Goal: Task Accomplishment & Management: Complete application form

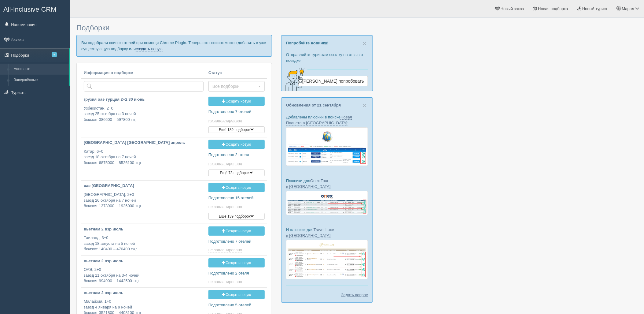
drag, startPoint x: 0, startPoint y: 0, endPoint x: 153, endPoint y: 49, distance: 161.0
click at [153, 49] on link "создать новую" at bounding box center [149, 48] width 27 height 5
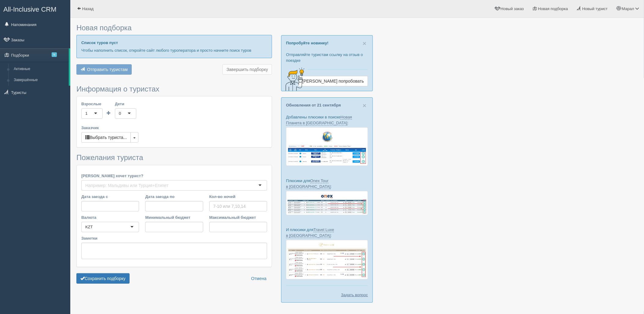
type input "7"
type input "1893600"
type input "1995400"
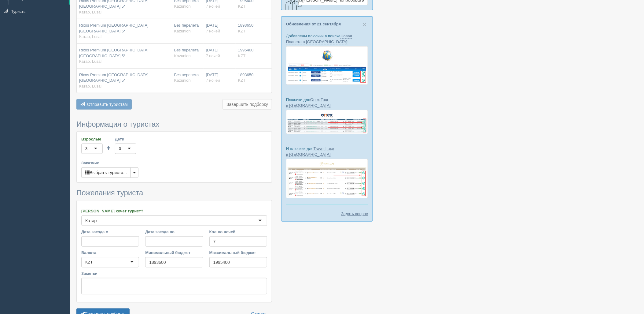
scroll to position [89, 0]
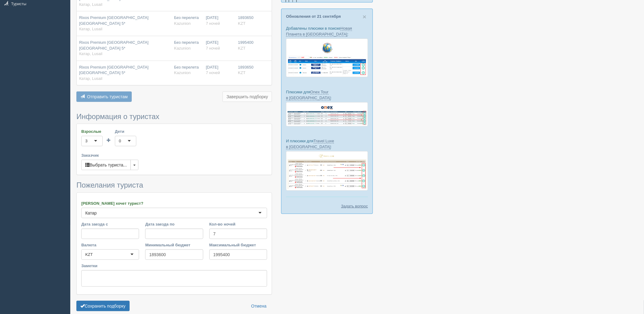
click at [109, 271] on form "Информация о туристах Взрослые 3 3 1 2 3 4 5 6 7 8 9 10 11 12 13 14 15 16 17 18…" at bounding box center [174, 212] width 196 height 201
drag, startPoint x: 110, startPoint y: 275, endPoint x: 272, endPoint y: 240, distance: 166.0
click at [112, 300] on button "Сохранить подборку" at bounding box center [102, 305] width 53 height 10
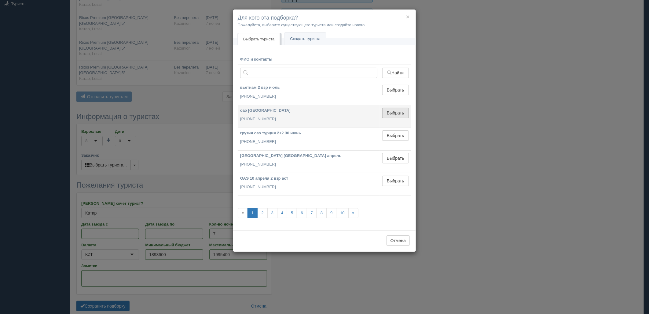
click at [392, 116] on button "Выбрать" at bounding box center [395, 113] width 27 height 10
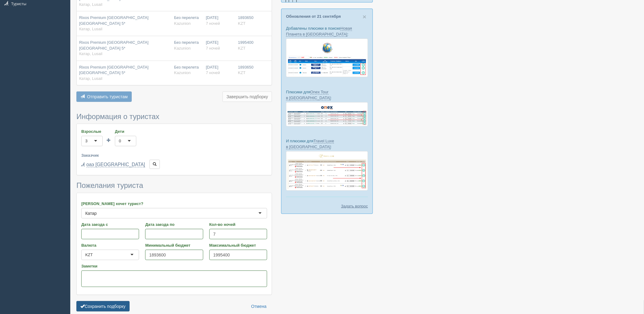
click at [108, 301] on button "Сохранить подборку" at bounding box center [102, 306] width 53 height 10
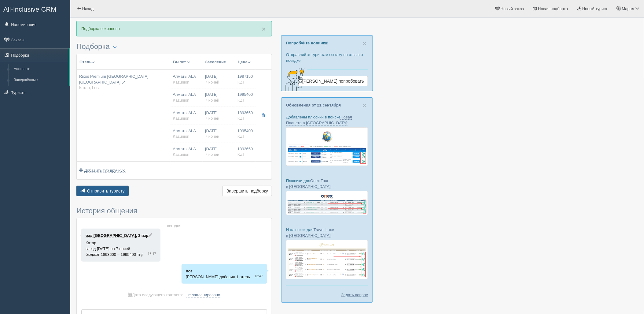
click at [110, 190] on span "Отправить туристу" at bounding box center [106, 190] width 38 height 5
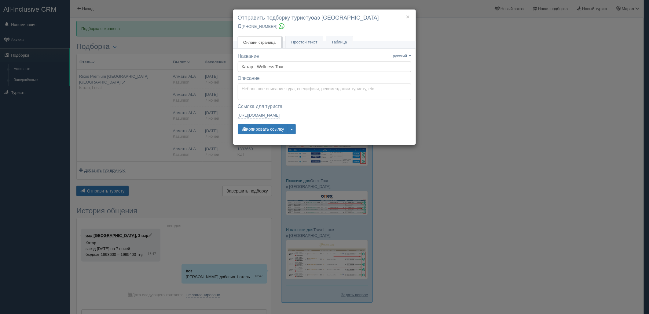
click at [567, 137] on div "× Отправить подборку туристу оаэ шымкент +7 778 536 9439 Онлайн страница Онлайн…" at bounding box center [324, 157] width 649 height 314
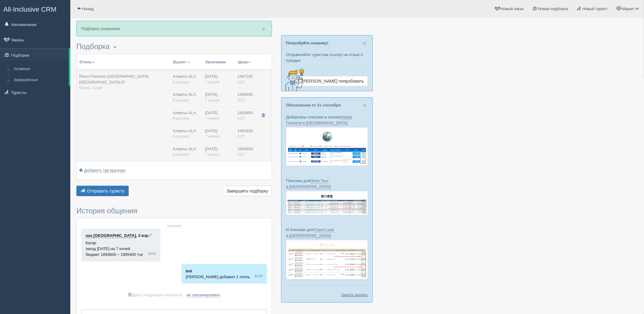
click at [192, 108] on td "Алматы ALA Kazunion Алматы ALA Kazunion Алматы ALA Kazunion Алматы ALA Kazunion…" at bounding box center [187, 115] width 32 height 91
type input "Rixos Premium Qetaifan Island North Doha 5*"
type input "https://www.booking.com/hotel/qa/rixos-qetaifan-island-north-doha-meryal-waterp…"
type input "Катар"
type input "Lusail"
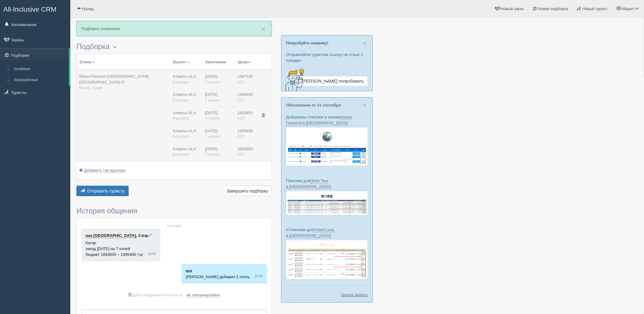
type input "1987150.00"
type input "Алматы ALA"
type input "Доха Хамад DOH"
type input "07:45"
type input "10:25"
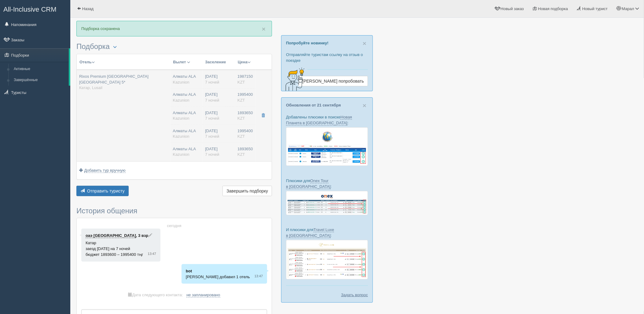
type input "Air Astana"
type input "11:25"
type input "18:05"
type input "7"
type input "Deluxe Room Water Park View"
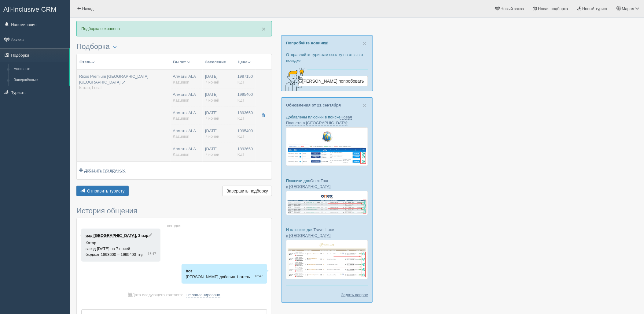
type input "AL"
type input "Kazunion"
type input "https://online.kazunion.com/hotels?samo_action=hotel&HOTELINC=22076"
type input "1995400.00"
type input "Алматы ALA"
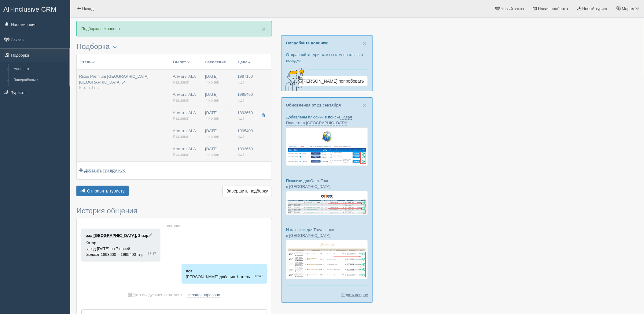
type input "Доха Хамад DOH"
type input "07:45"
type input "10:25"
type input "Air Astana"
type input "11:25"
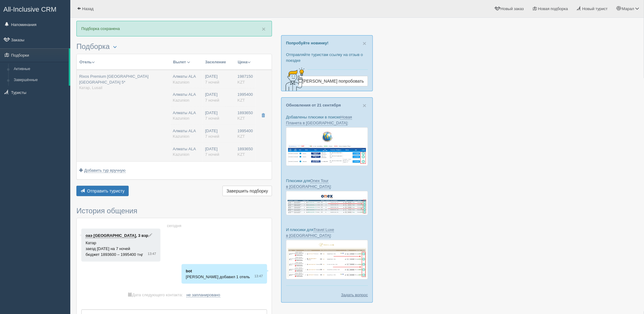
type input "18:05"
type input "7"
type input "Deluxe Room Water Park View"
type input "AL"
type input "Kazunion"
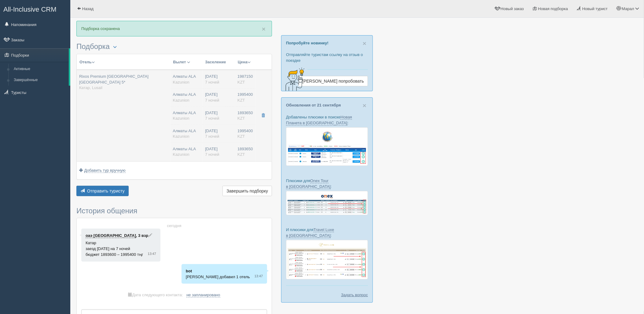
type input "https://online.kazunion.com/hotels?samo_action=hotel&HOTELINC=22076"
type input "1893650.00"
type input "Алматы ALA"
type input "Доха Хамад DOH"
type input "07:45"
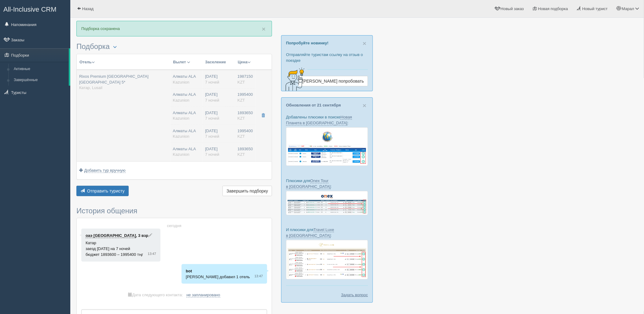
type input "10:25"
type input "Air Astana"
type input "11:25"
type input "18:05"
type input "7"
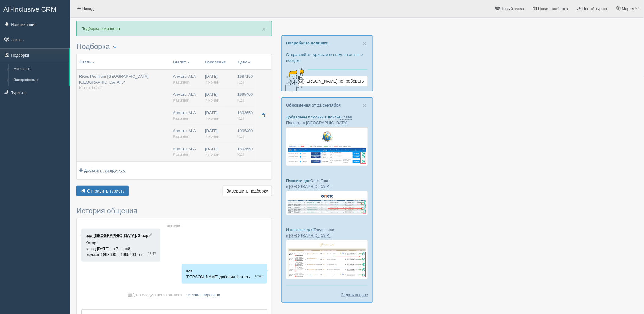
type input "Deluxe Room Water Park View"
type input "AL"
type input "Kazunion"
type input "https://online.kazunion.com/hotels?samo_action=hotel&HOTELINC=22076"
type input "1995400.00"
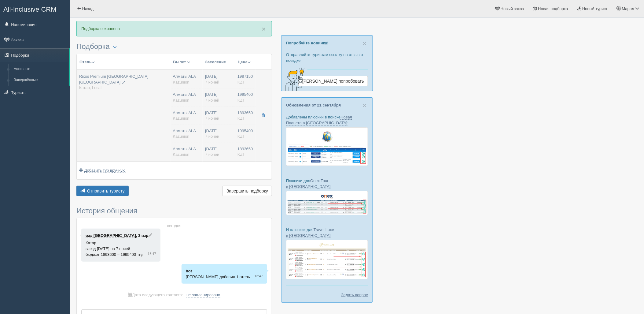
type input "Алматы ALA"
type input "Доха Хамад DOH"
type input "07:45"
type input "10:25"
type input "Air Astana"
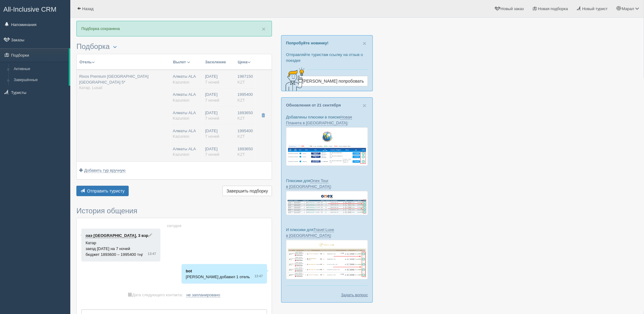
type input "11:25"
type input "18:05"
type input "7"
type input "Deluxe Room Water Park View"
type input "AL"
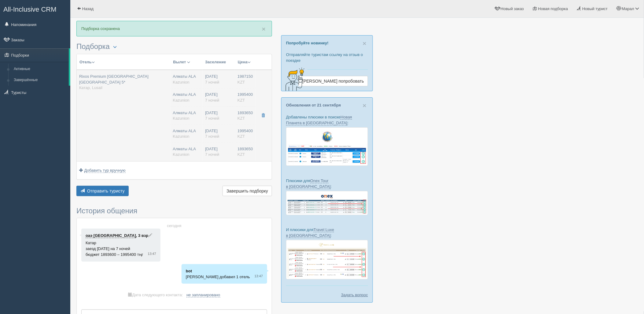
type input "Kazunion"
type input "https://online.kazunion.com/hotels?samo_action=hotel&HOTELINC=22076"
type input "1893650.00"
type input "Алматы ALA"
type input "Доха Хамад DOH"
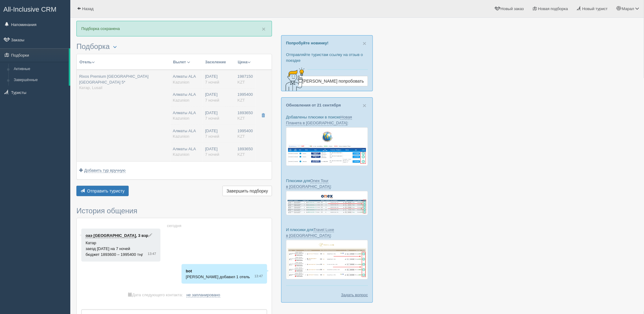
type input "07:45"
type input "10:25"
type input "Air Astana"
type input "11:25"
type input "18:05"
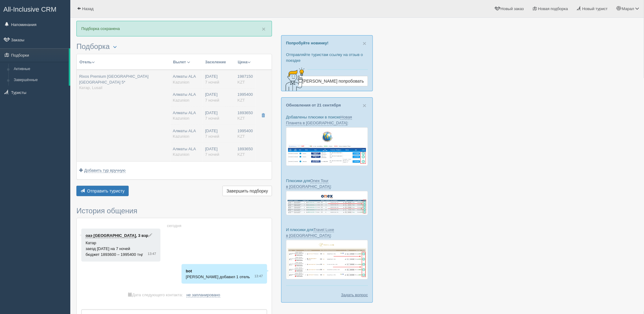
type input "7"
type input "Deluxe Room Water Park View"
type input "AL"
type input "Kazunion"
type input "https://online.kazunion.com/hotels?samo_action=hotel&HOTELINC=22076"
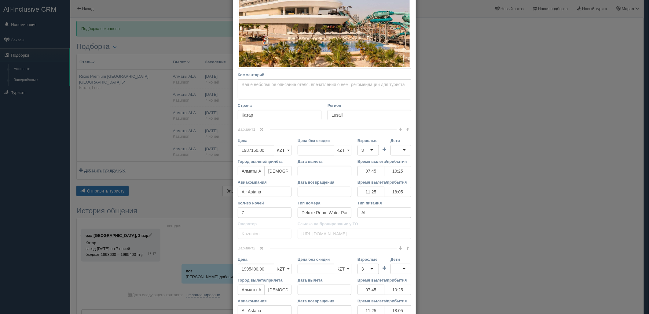
scroll to position [170, 0]
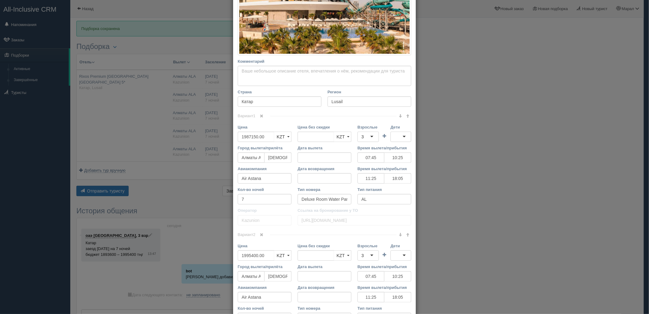
click at [366, 141] on div "3" at bounding box center [368, 136] width 21 height 10
click at [400, 137] on div at bounding box center [401, 136] width 21 height 10
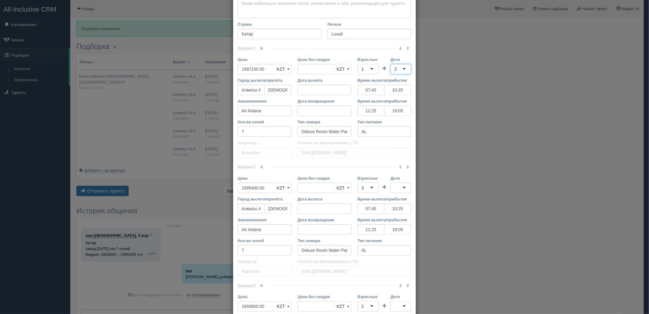
scroll to position [237, 0]
click at [358, 188] on div "3" at bounding box center [368, 187] width 21 height 10
click at [398, 188] on div at bounding box center [401, 187] width 21 height 10
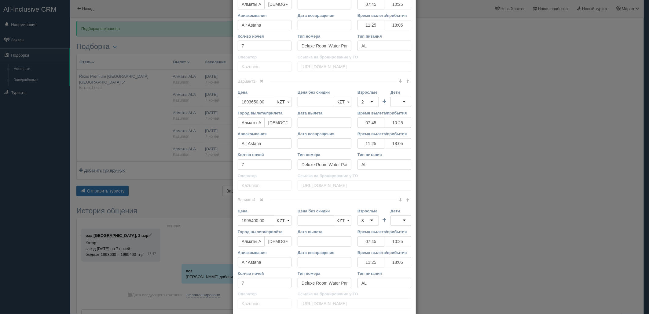
scroll to position [475, 0]
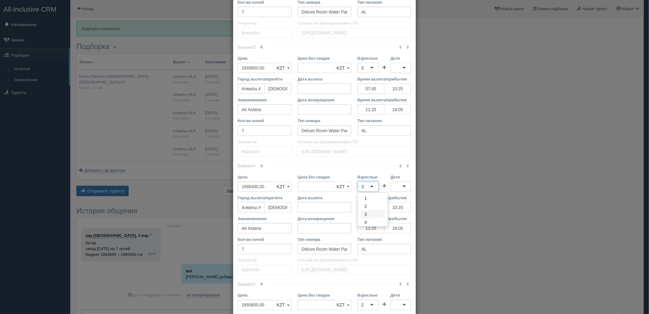
click at [365, 184] on div "3" at bounding box center [368, 186] width 21 height 10
click at [404, 187] on div at bounding box center [401, 186] width 21 height 10
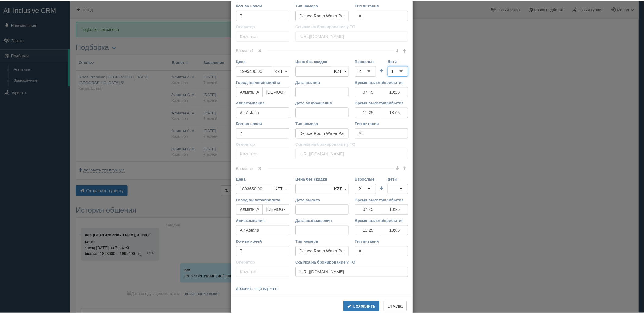
scroll to position [606, 0]
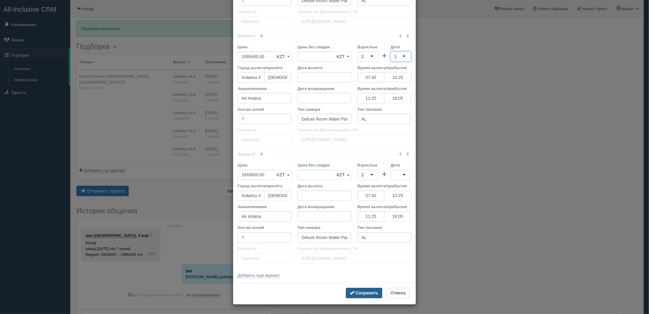
click at [362, 293] on b "Сохранить" at bounding box center [366, 292] width 23 height 5
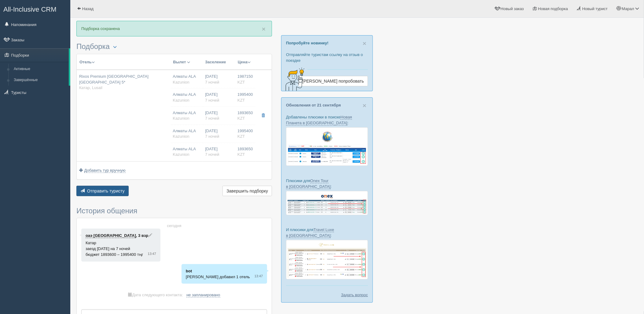
click at [105, 193] on span "Отправить туристу" at bounding box center [106, 190] width 38 height 5
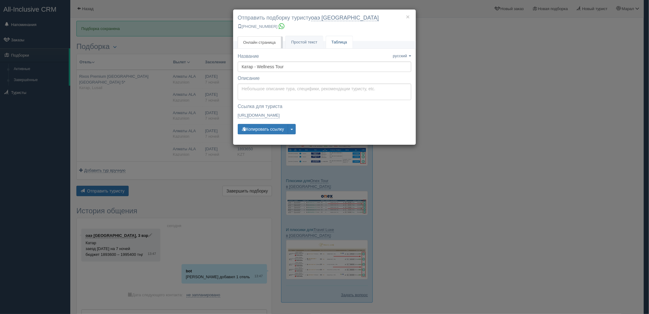
click at [340, 46] on link "Таблица" at bounding box center [339, 42] width 27 height 13
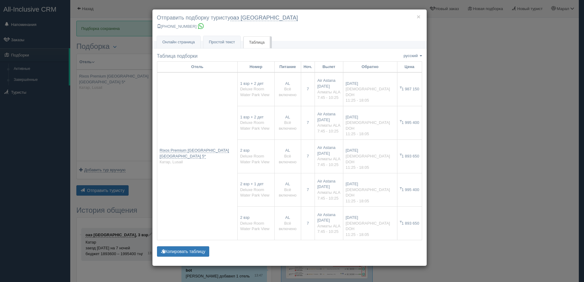
drag, startPoint x: 467, startPoint y: 162, endPoint x: 418, endPoint y: 163, distance: 48.3
click at [465, 162] on div "× Отправить подборку туристу оаэ шымкент +7 778 536 9439 Онлайн страница Онлайн…" at bounding box center [292, 141] width 584 height 282
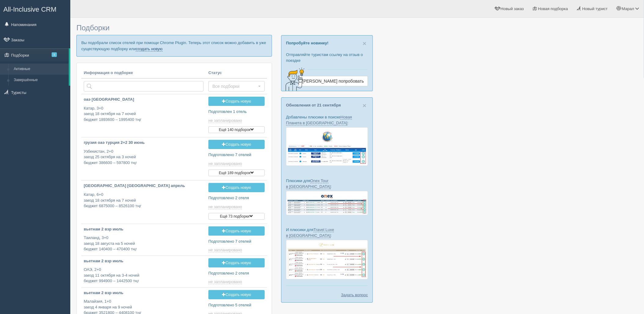
click at [142, 49] on link "создать новую" at bounding box center [149, 48] width 27 height 5
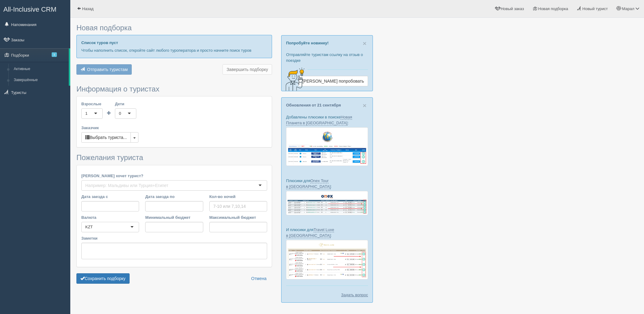
type input "6"
type input "13513500"
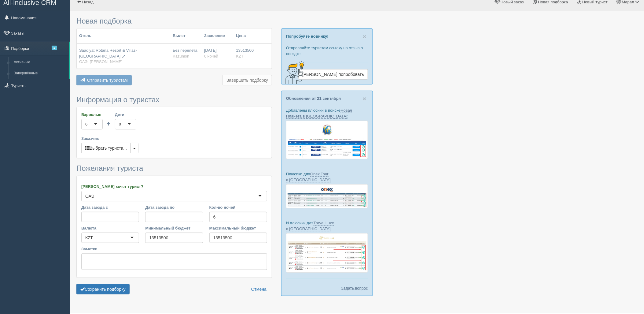
scroll to position [13, 0]
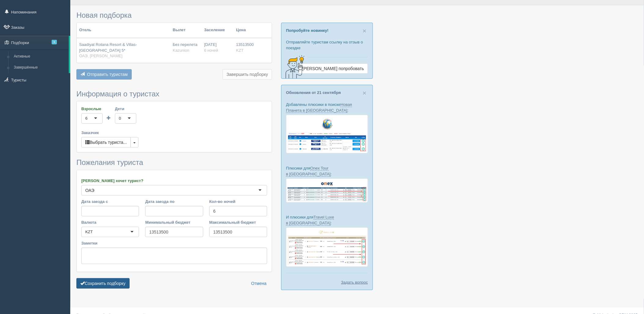
click at [118, 278] on button "Сохранить подборку" at bounding box center [102, 283] width 53 height 10
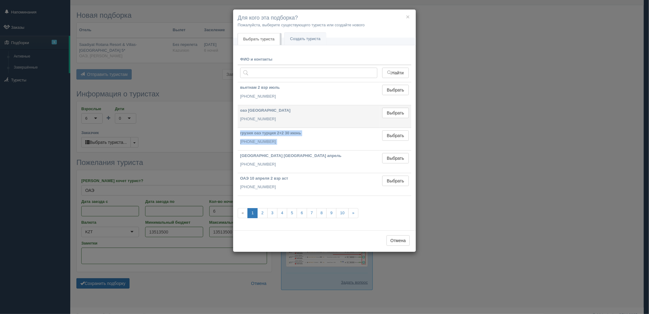
drag, startPoint x: 389, startPoint y: 127, endPoint x: 393, endPoint y: 126, distance: 4.2
click at [389, 127] on tbody "вьетнам 2 взр июль [PHONE_NUMBER] Выбрать Выбран оаэ [GEOGRAPHIC_DATA] [PHONE_N…" at bounding box center [325, 138] width 174 height 113
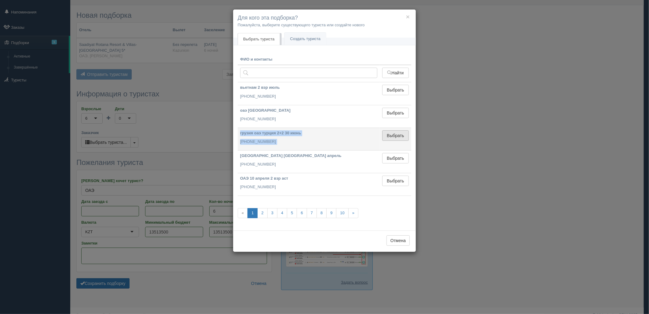
click at [399, 136] on button "Выбрать" at bounding box center [395, 135] width 27 height 10
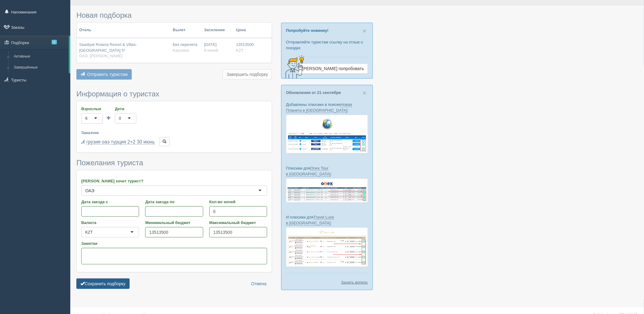
click at [120, 279] on button "Сохранить подборку" at bounding box center [102, 283] width 53 height 10
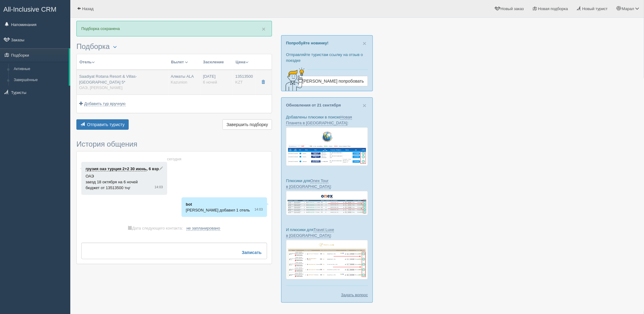
click at [118, 85] on td "Saadiyat Rotana Resort & Villas- Abu Dhabi 5* ОАЭ, Абу-Даби Пляж" at bounding box center [123, 82] width 92 height 25
type input "Saadiyat Rotana Resort & Villas- Abu Dhabi 5*"
type input "ОАЭ"
type input "Абу-Даби Пляж"
type input "13513500.00"
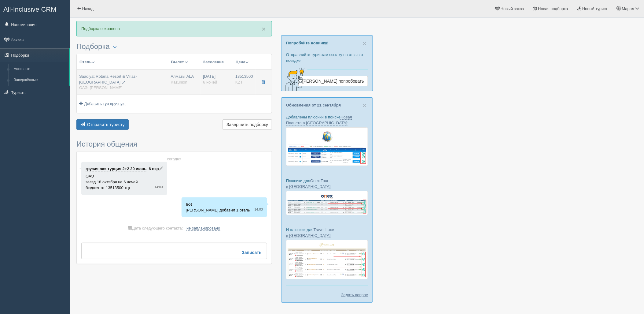
type input "6279350.00"
type input "Алматы ALA"
type input "Дубай DXB"
type input "09:15"
type input "12:55"
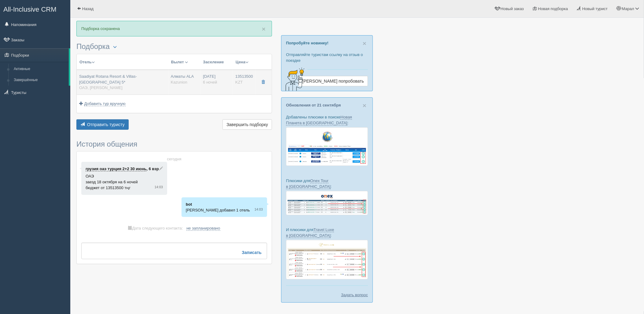
type input "Air Astana"
type input "13:55"
type input "19:10"
type input "6"
type input "Resort Family Connected Rooms"
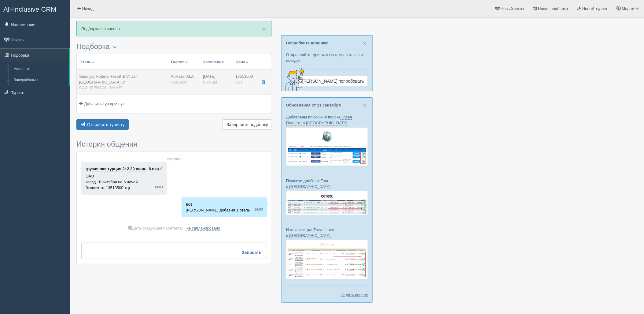
type input "AL/DINE AROUND"
type input "Kazunion"
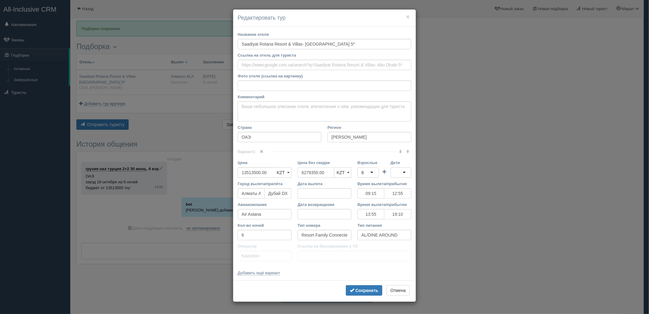
drag, startPoint x: 325, startPoint y: 174, endPoint x: 293, endPoint y: 174, distance: 31.8
click at [288, 174] on div "Цена 13513500.00 KZT USD EUR KZT KZT USD EUR Цена без скидки 6279350.00 KZT USD…" at bounding box center [325, 170] width 180 height 21
click at [370, 173] on div "6" at bounding box center [368, 172] width 21 height 10
click at [402, 172] on div at bounding box center [401, 172] width 21 height 10
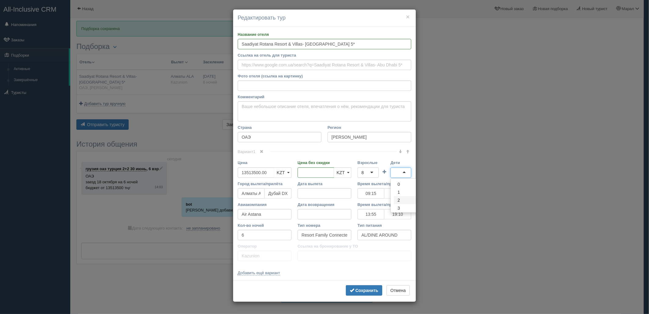
scroll to position [0, 0]
click at [403, 174] on div "2" at bounding box center [401, 172] width 21 height 10
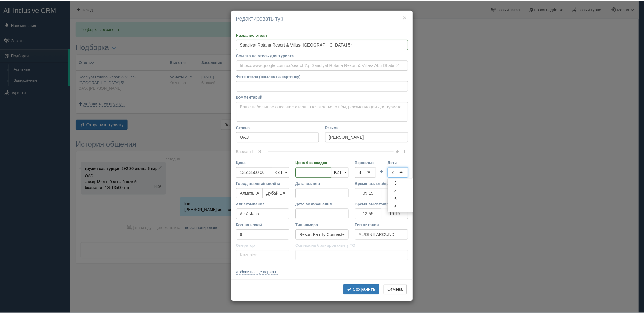
scroll to position [37, 0]
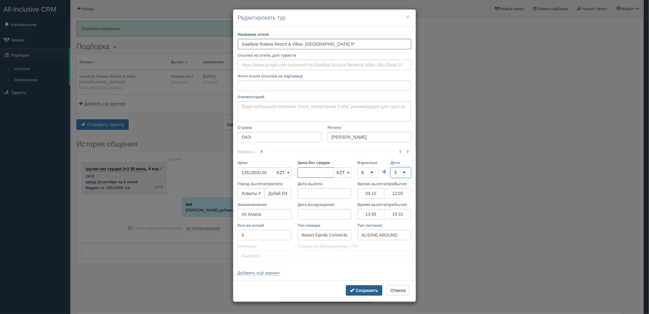
click at [373, 289] on b "Сохранить" at bounding box center [366, 290] width 23 height 5
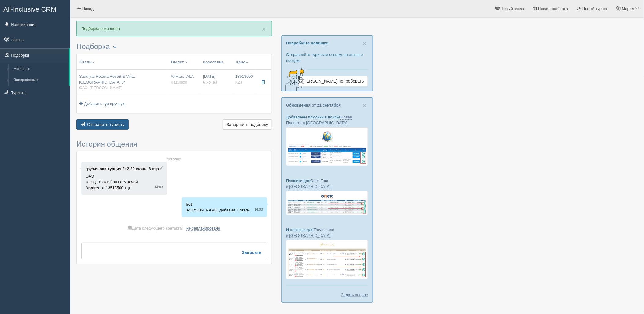
click at [106, 121] on button "Отправить туристу Отправить" at bounding box center [102, 124] width 52 height 10
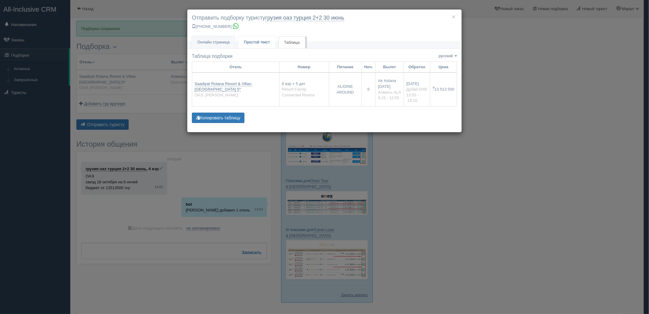
click at [255, 44] on span "Простой текст" at bounding box center [257, 42] width 26 height 5
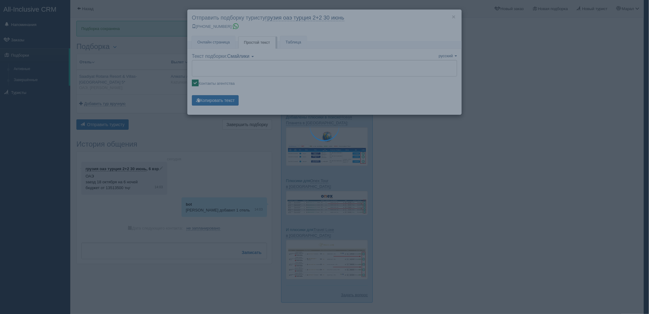
type textarea "🌞 Добрый день! Предлагаем Вам рассмотреть следующие варианты: 🌎 ОАЭ, Абу-Даби П…"
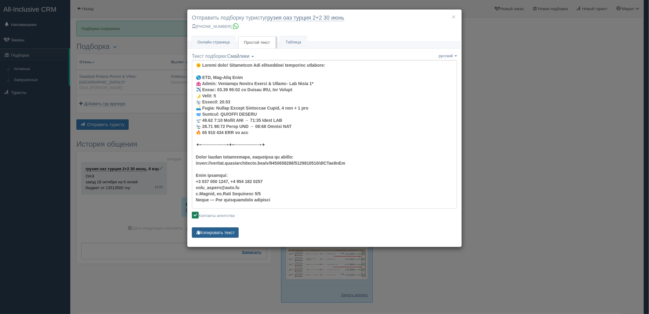
click at [222, 228] on button "Копировать текст" at bounding box center [215, 232] width 47 height 10
click at [222, 229] on button "Копировать текст" at bounding box center [215, 232] width 47 height 10
click at [468, 185] on div "× Отправить подборку туристу грузия оаэ [GEOGRAPHIC_DATA] 2+2 [DATE] [PHONE_NUM…" at bounding box center [324, 157] width 649 height 314
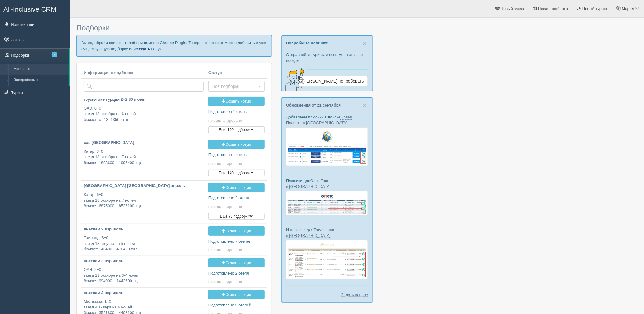
click at [160, 46] on link "создать новую" at bounding box center [149, 48] width 27 height 5
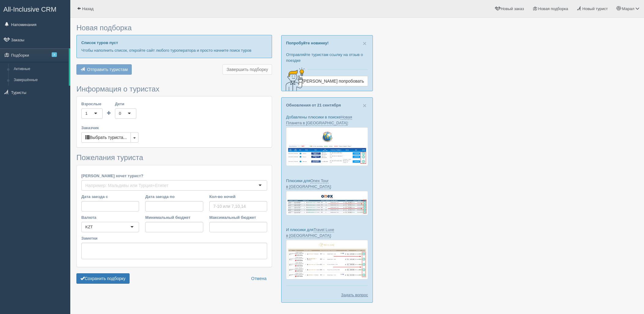
type input "2"
type input "457000"
type input "484200"
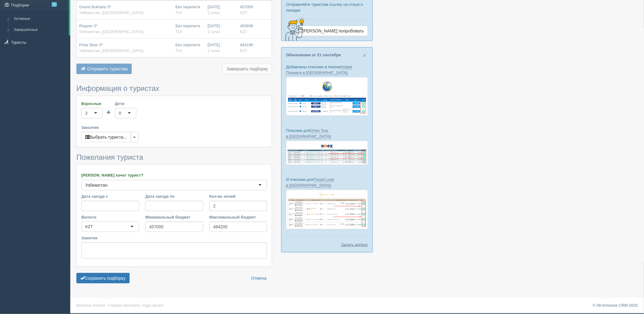
scroll to position [50, 0]
click at [99, 280] on button "Сохранить подборку" at bounding box center [102, 278] width 53 height 10
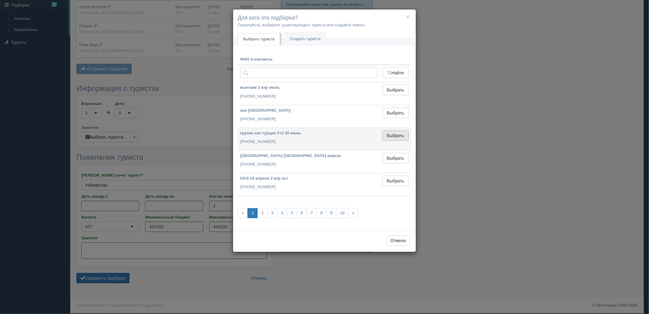
click at [398, 130] on button "Выбрать" at bounding box center [395, 135] width 27 height 10
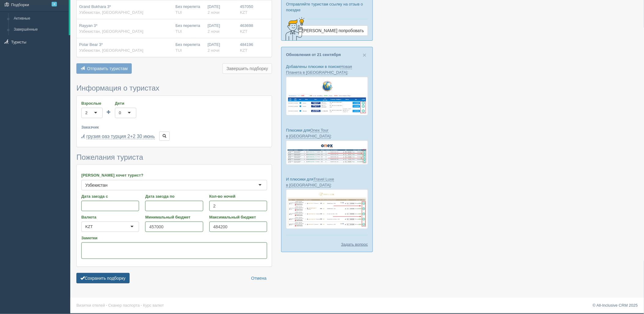
click at [99, 279] on button "Сохранить подборку" at bounding box center [102, 278] width 53 height 10
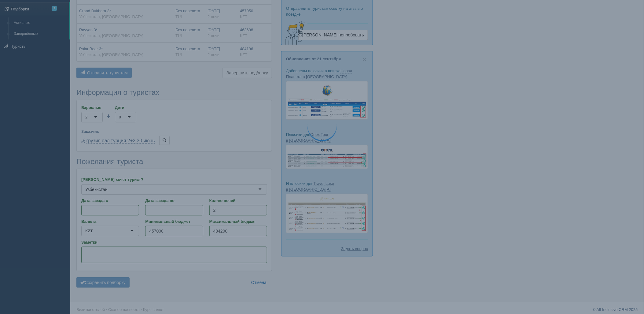
scroll to position [0, 0]
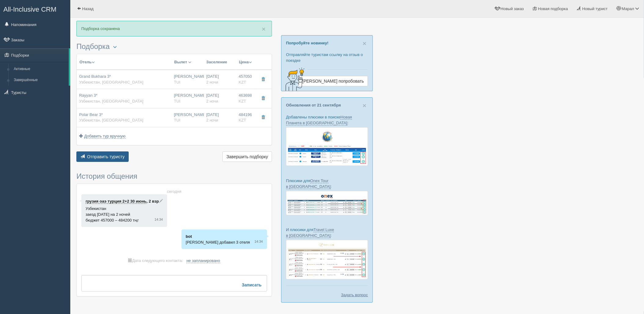
click at [108, 155] on span "Отправить туристу" at bounding box center [106, 156] width 38 height 5
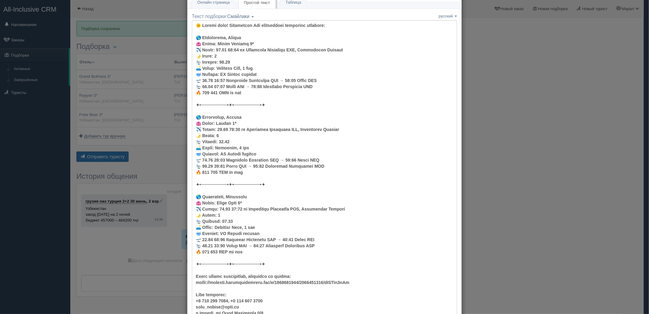
scroll to position [101, 0]
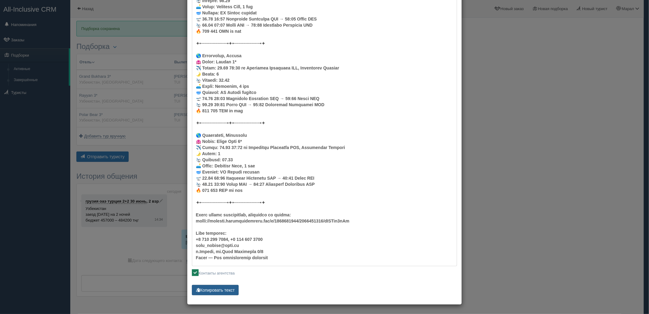
click at [223, 289] on button "Копировать текст" at bounding box center [215, 290] width 47 height 10
click at [521, 218] on div "× Отправить подборку туристу грузия оаэ [GEOGRAPHIC_DATA] 2+2 [DATE] [PHONE_NUM…" at bounding box center [324, 157] width 649 height 314
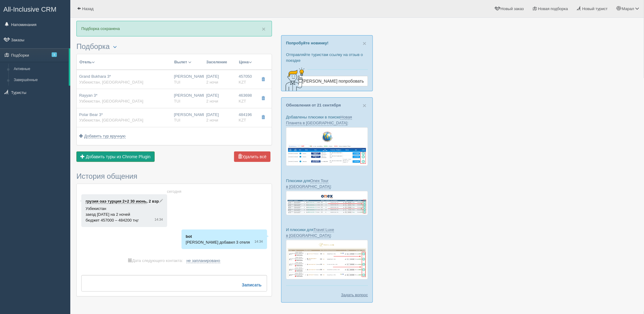
click at [117, 157] on span "Добавить туры из Chrome Plugin" at bounding box center [118, 156] width 65 height 5
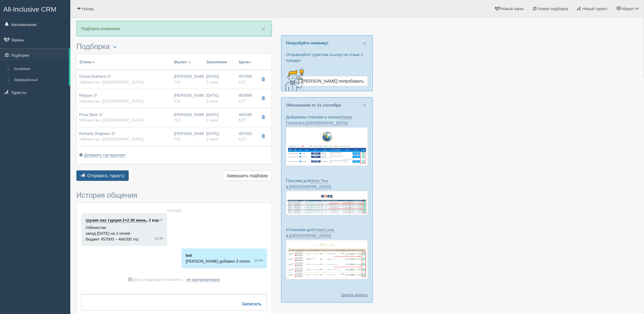
click at [105, 177] on span "Отправить туристу" at bounding box center [106, 175] width 38 height 5
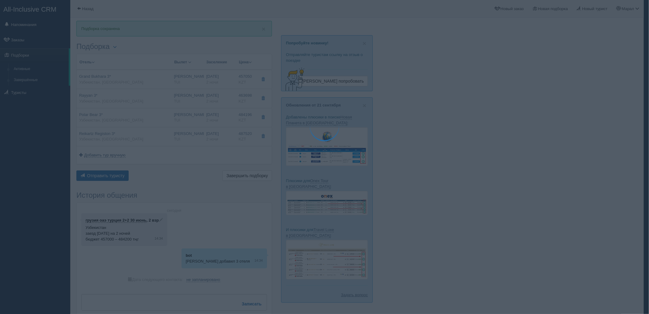
scroll to position [0, 0]
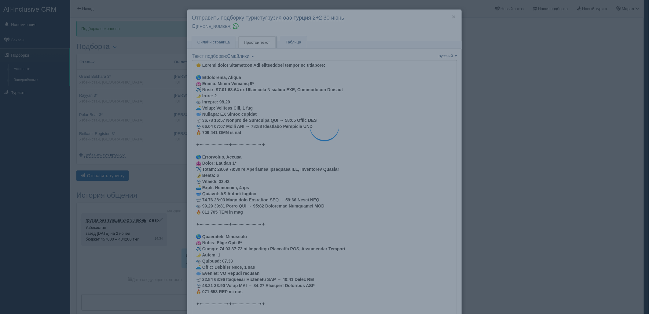
type textarea "🌞 Loremi dolo! Sitametcon Adi elitseddoei temporinc utlabore: 🌎 Etdolorema, Ali…"
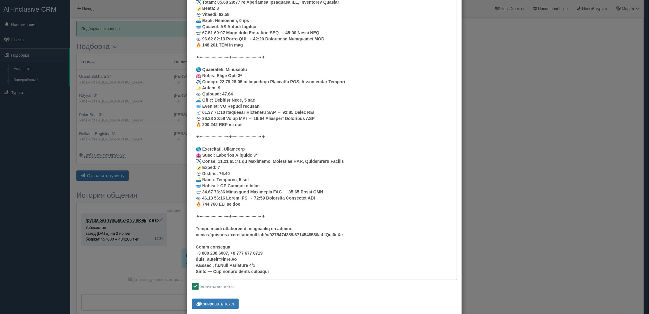
scroll to position [170, 0]
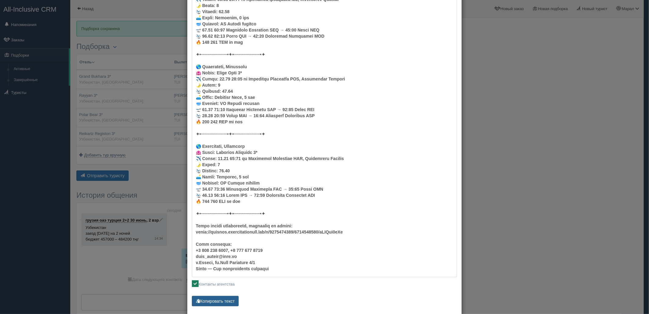
click at [218, 297] on button "Копировать текст" at bounding box center [215, 301] width 47 height 10
